Goal: Information Seeking & Learning: Learn about a topic

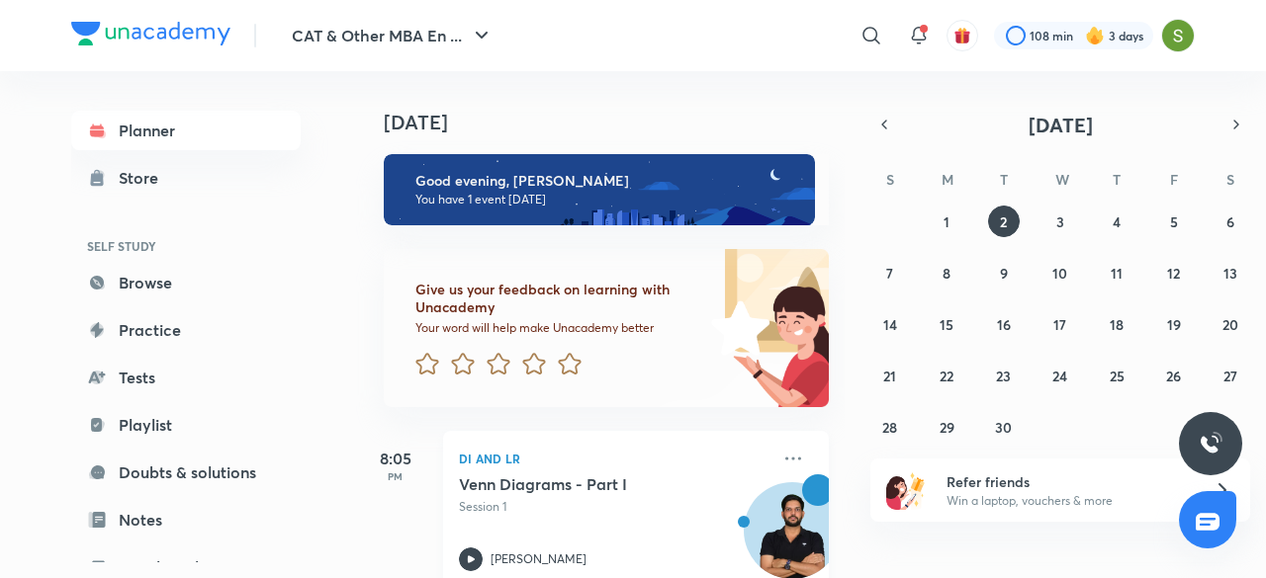
scroll to position [44, 0]
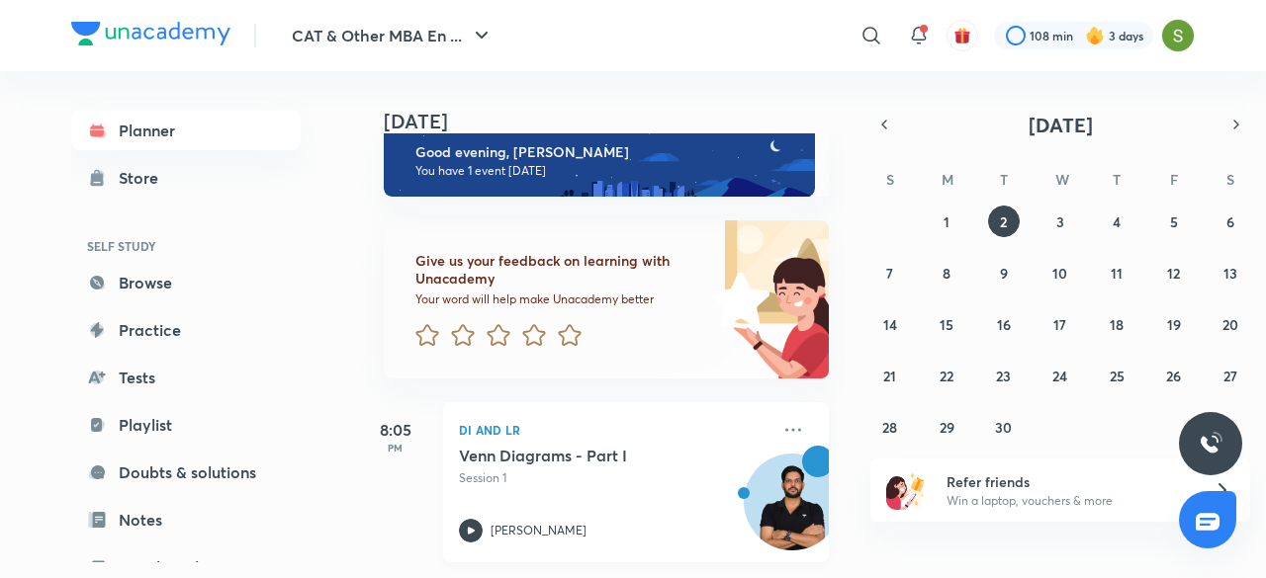
click at [571, 477] on div "Venn Diagrams - Part I Session 1 [PERSON_NAME]" at bounding box center [614, 494] width 311 height 97
click at [1068, 206] on div "31 1 2 3 4 5 6 7 8 9 10 11 12 13 14 15 16 17 18 19 20 21 22 23 24 25 26 27 28 2…" at bounding box center [1060, 324] width 380 height 237
click at [1058, 213] on abbr "3" at bounding box center [1060, 222] width 8 height 19
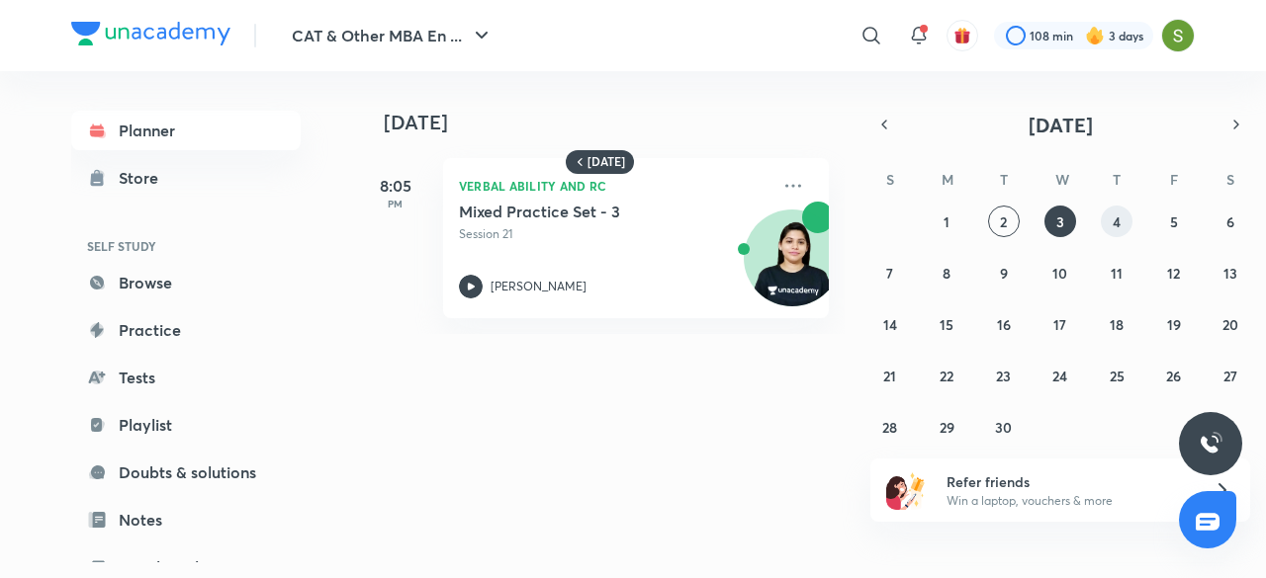
click at [1111, 212] on button "4" at bounding box center [1117, 222] width 32 height 32
